Goal: Transaction & Acquisition: Purchase product/service

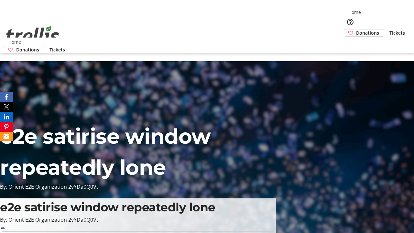
click at [356, 29] on span "Donations" at bounding box center [367, 32] width 23 height 7
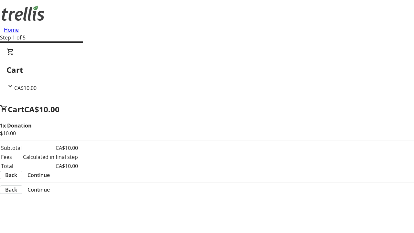
select select "CA"
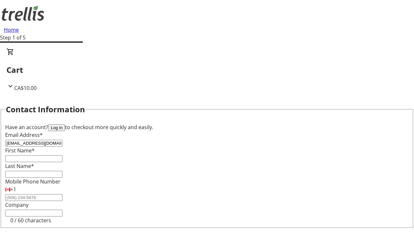
type input "[EMAIL_ADDRESS][DOMAIN_NAME]"
type input "Caden"
type input "[PERSON_NAME]"
type input "[STREET_ADDRESS][PERSON_NAME]"
type input "Kelowna"
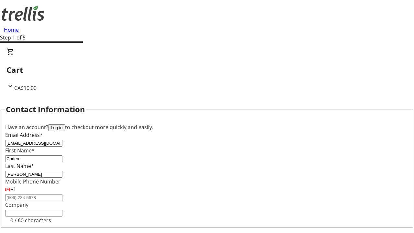
select select "BC"
type input "Kelowna"
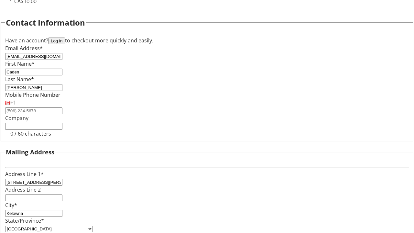
type input "V1Y 0C2"
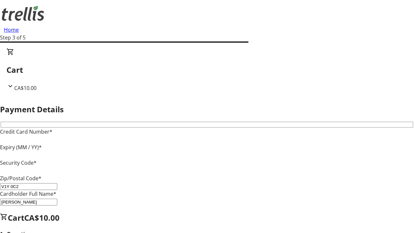
type input "V1Y 0C2"
